Goal: Information Seeking & Learning: Learn about a topic

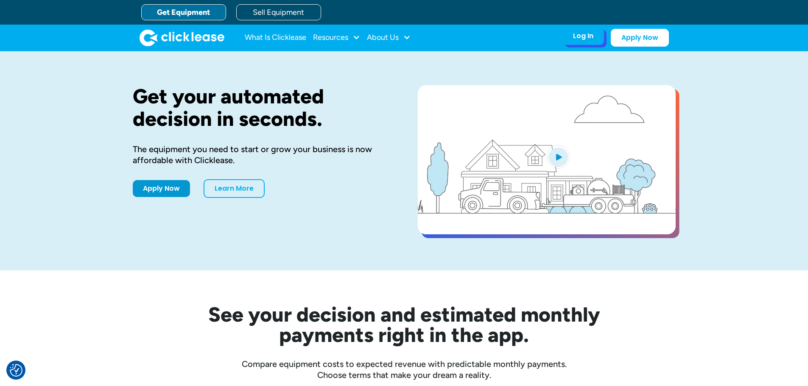
click at [594, 34] on div "Log In Account login I use Clicklease to get my equipment Partner Portal I offe…" at bounding box center [583, 36] width 42 height 18
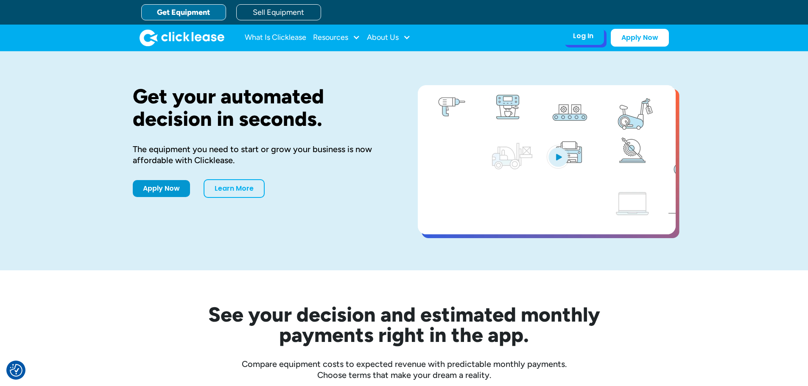
click at [578, 39] on div "Log In" at bounding box center [583, 36] width 20 height 8
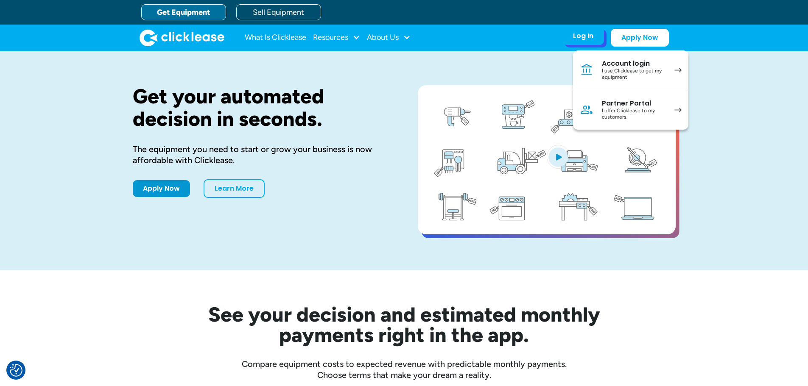
click at [669, 72] on link "Account login I use Clicklease to get my equipment" at bounding box center [630, 70] width 115 height 40
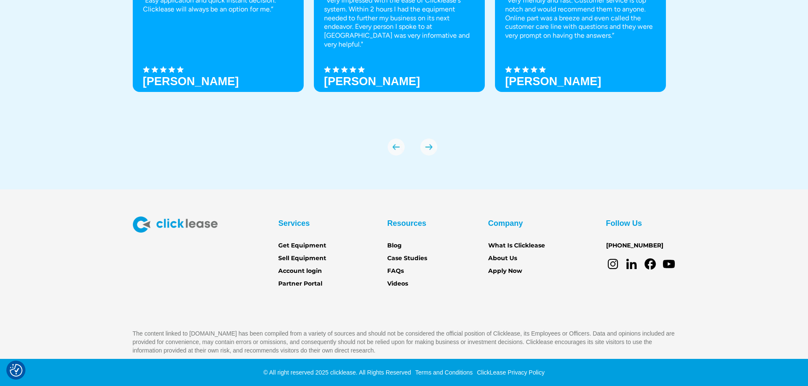
scroll to position [2992, 0]
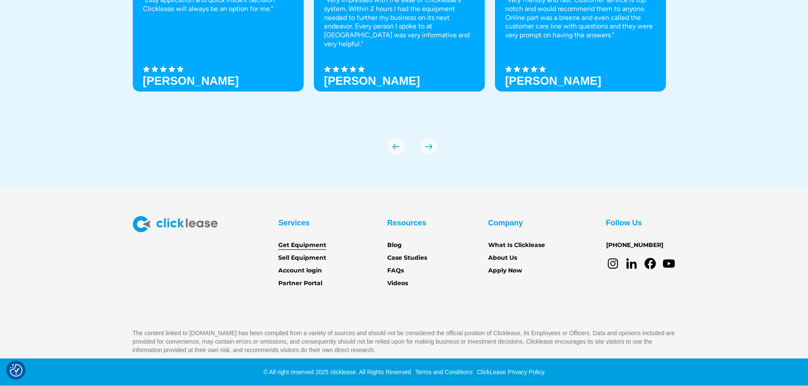
click at [286, 244] on link "Get Equipment" at bounding box center [302, 245] width 48 height 9
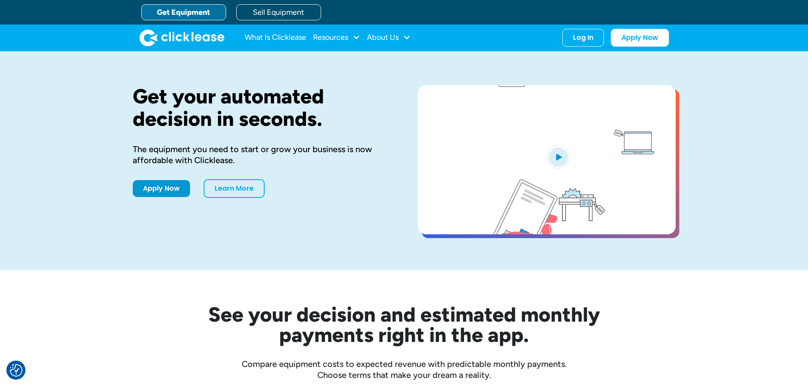
click at [233, 178] on div "Get your automated decision in seconds. The equipment you need to start or grow…" at bounding box center [262, 160] width 258 height 151
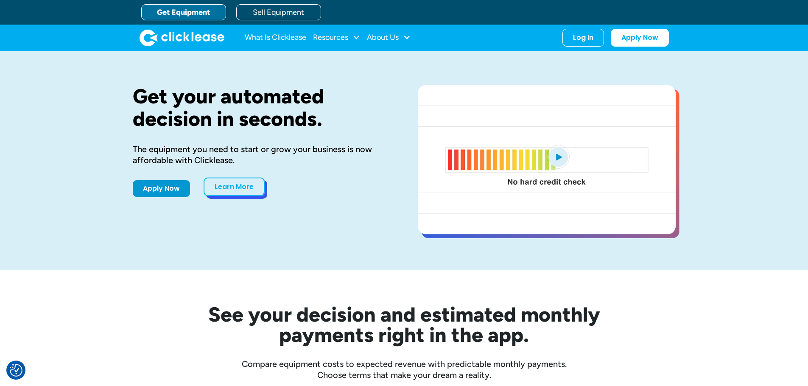
click at [246, 190] on link "Learn More" at bounding box center [233, 187] width 61 height 19
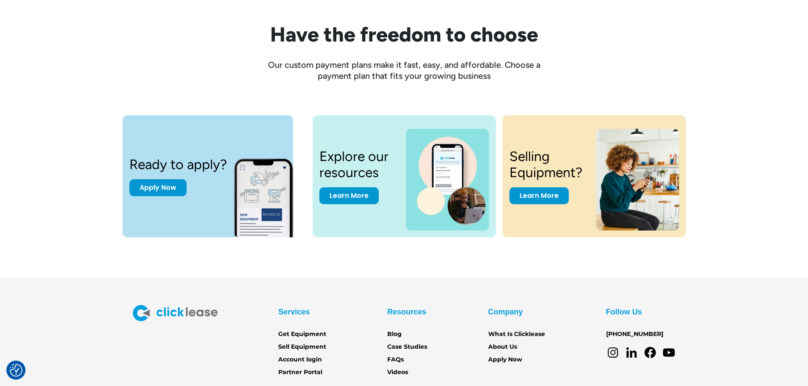
scroll to position [1102, 0]
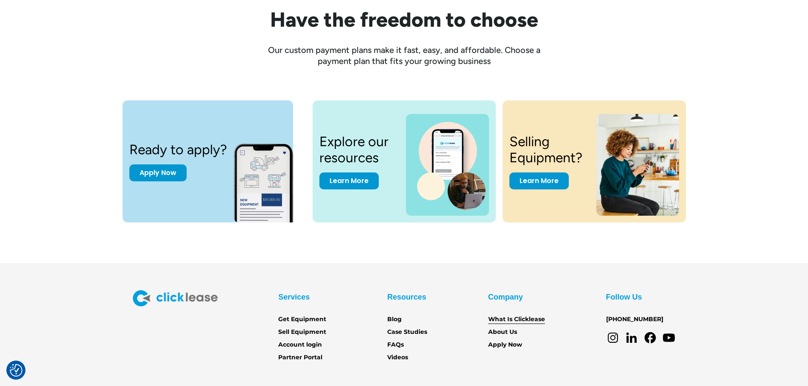
click at [490, 319] on link "What Is Clicklease" at bounding box center [516, 319] width 57 height 9
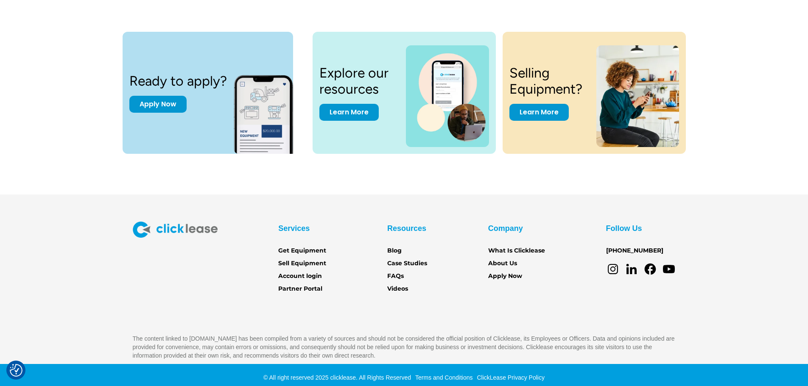
scroll to position [1176, 0]
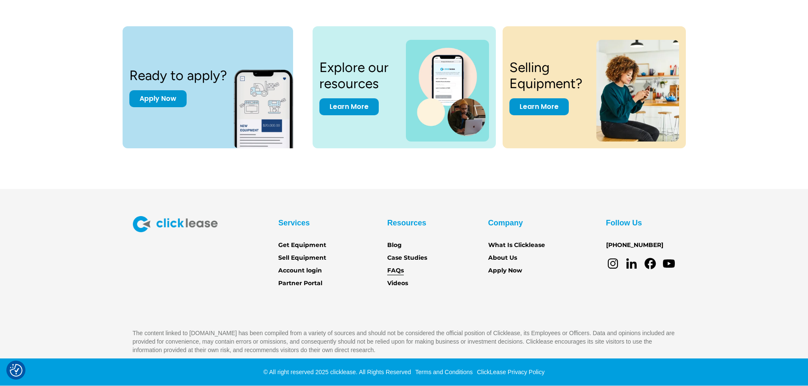
click at [394, 272] on link "FAQs" at bounding box center [395, 270] width 17 height 9
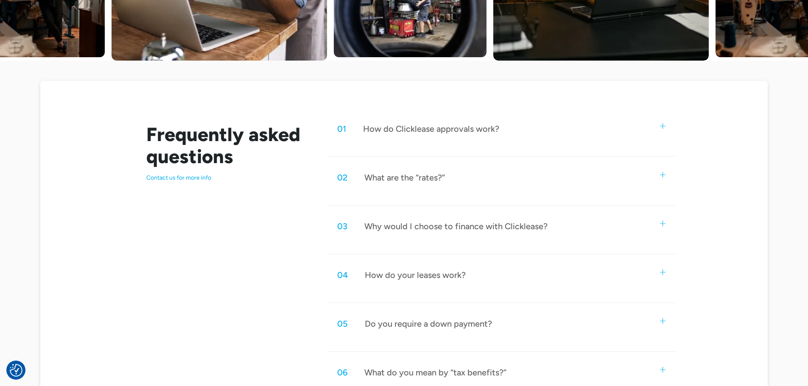
scroll to position [382, 0]
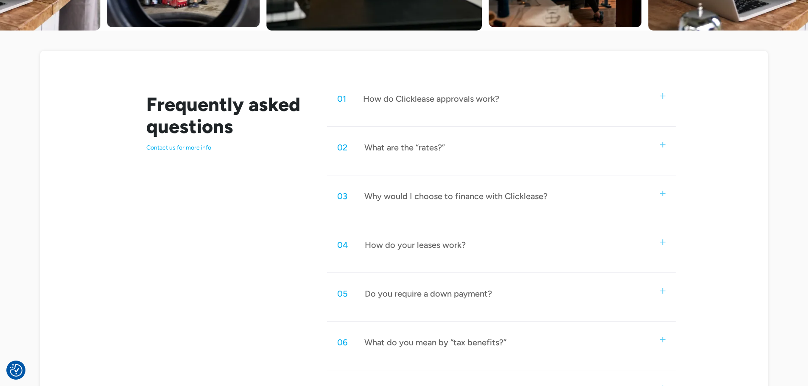
click at [379, 252] on div "04 How do your leases work?" at bounding box center [501, 245] width 348 height 28
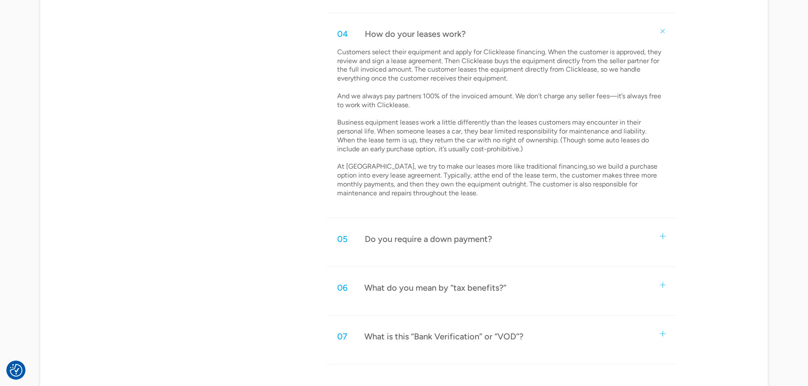
scroll to position [593, 0]
click at [455, 223] on div "01 How do Clicklease approvals work? Using our cutting-edge technology, we crea…" at bounding box center [501, 118] width 348 height 491
click at [449, 236] on div "Do you require a down payment?" at bounding box center [428, 238] width 127 height 11
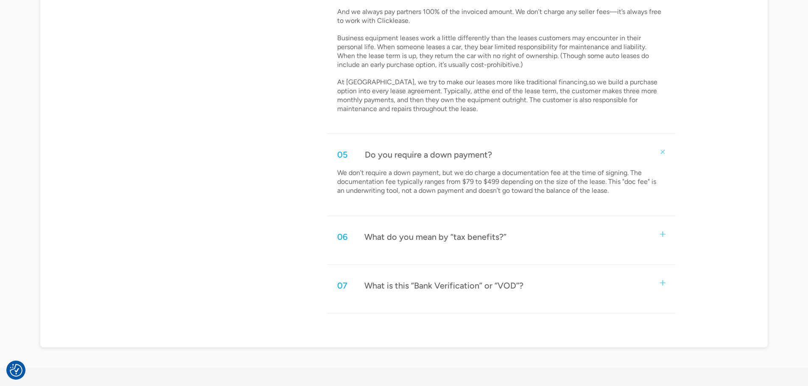
scroll to position [678, 0]
click at [396, 243] on div "06 What do you mean by “tax benefits?”" at bounding box center [501, 236] width 348 height 28
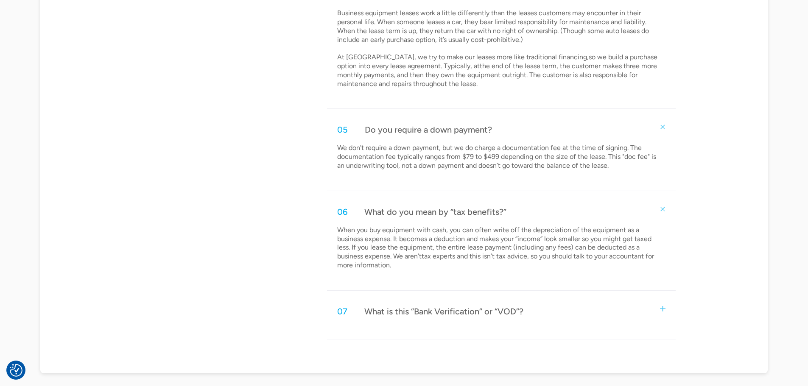
scroll to position [721, 0]
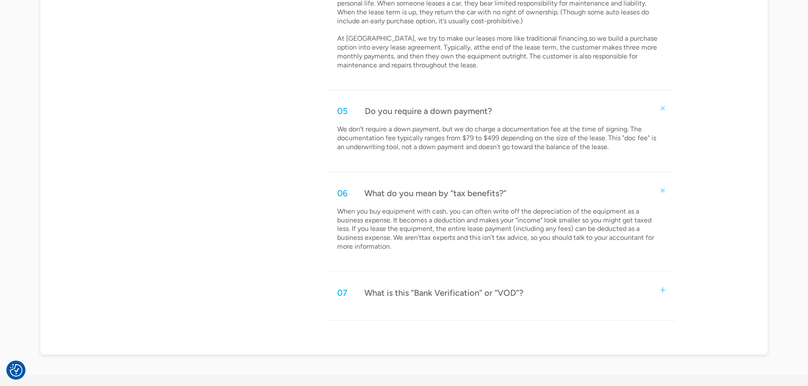
click at [363, 291] on div "07 What is this “Bank Verification” or “VOD”?" at bounding box center [430, 292] width 186 height 11
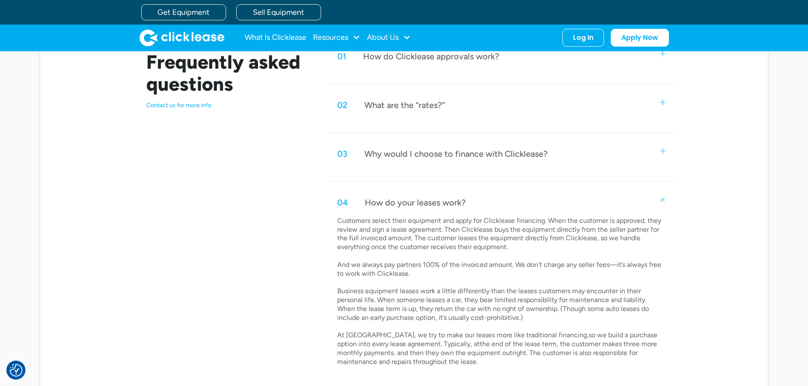
scroll to position [382, 0]
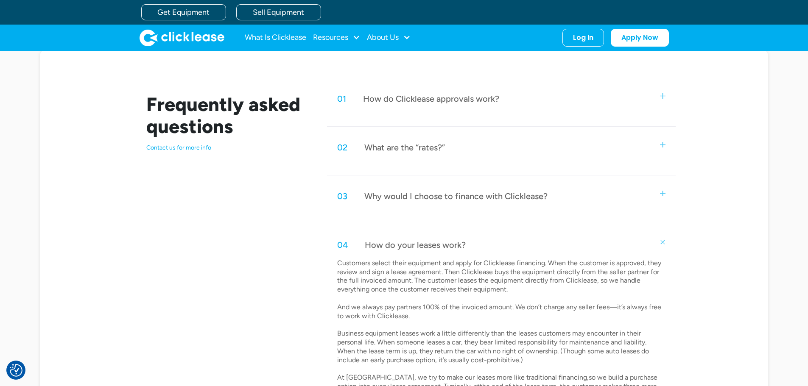
click at [446, 155] on div "02 What are the “rates?”" at bounding box center [501, 148] width 348 height 28
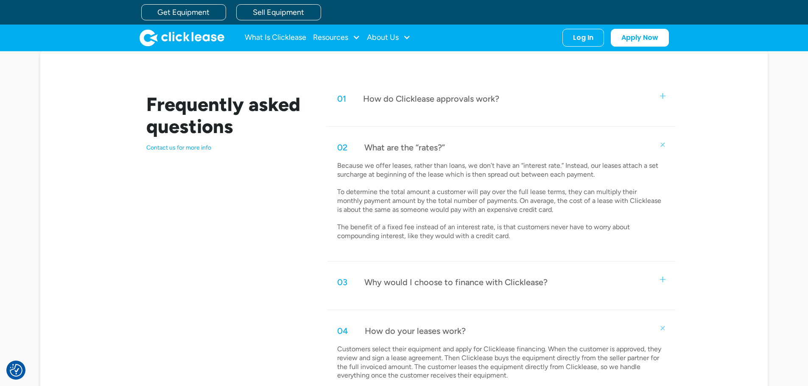
click at [456, 282] on div "Why would I choose to finance with Clicklease?" at bounding box center [455, 282] width 183 height 11
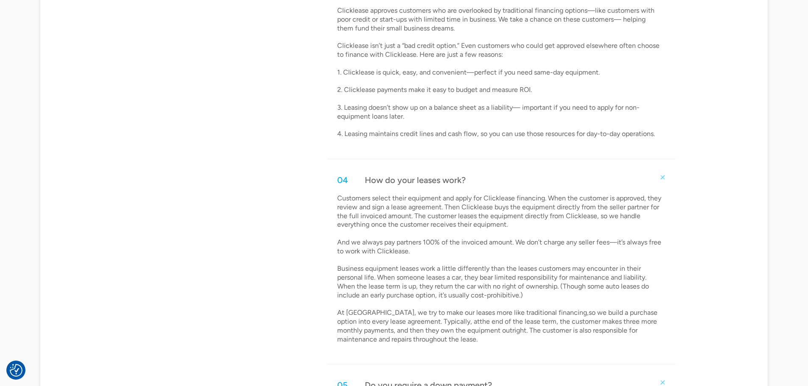
scroll to position [678, 0]
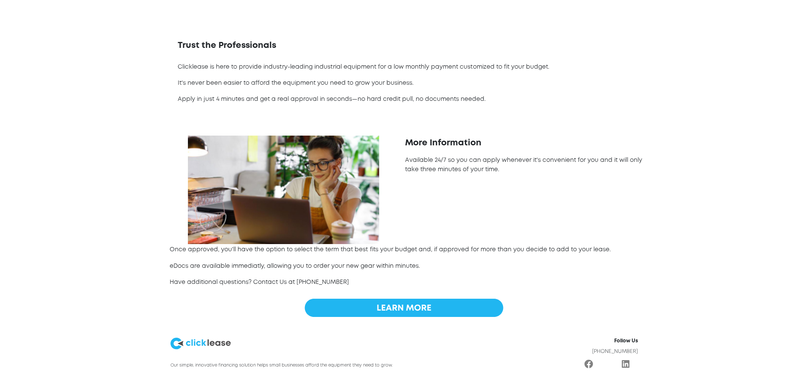
scroll to position [261, 0]
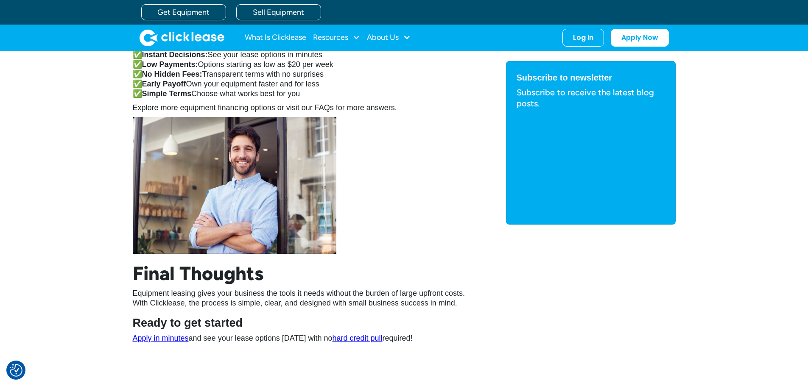
scroll to position [1314, 0]
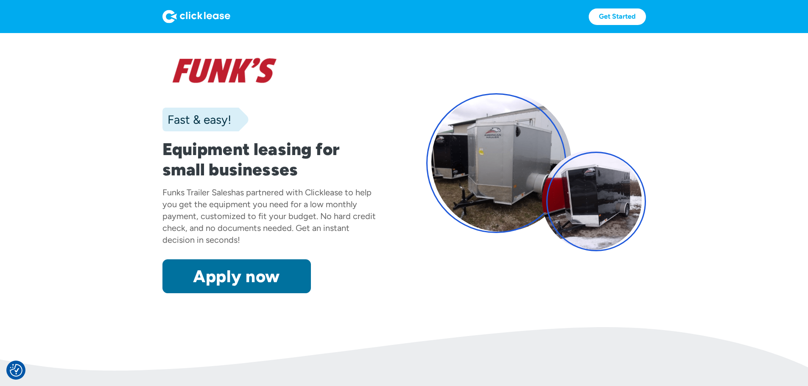
click at [162, 293] on link "Apply now" at bounding box center [236, 276] width 148 height 34
